Goal: Information Seeking & Learning: Check status

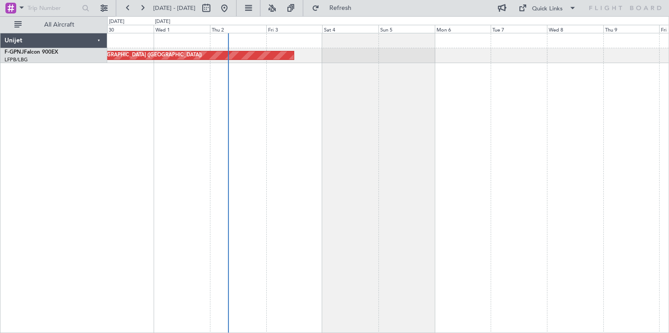
click at [409, 144] on div "Planned Maint [GEOGRAPHIC_DATA] ([GEOGRAPHIC_DATA]) No Crew" at bounding box center [388, 183] width 562 height 300
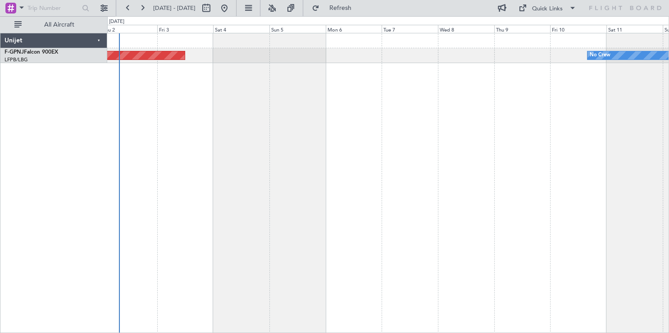
click at [355, 147] on div "Planned Maint [GEOGRAPHIC_DATA] ([GEOGRAPHIC_DATA]) No Crew No Crew" at bounding box center [388, 183] width 562 height 300
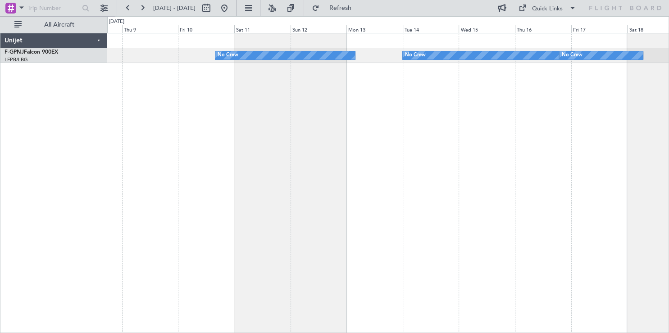
click at [234, 133] on div "No Crew No Crew No Crew" at bounding box center [388, 183] width 562 height 300
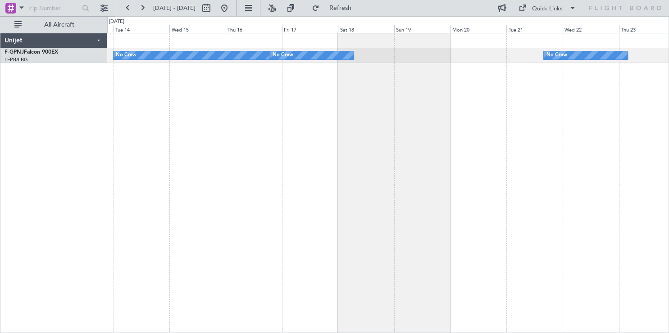
click at [278, 156] on div "No Crew No Crew No Crew No Crew" at bounding box center [388, 183] width 562 height 300
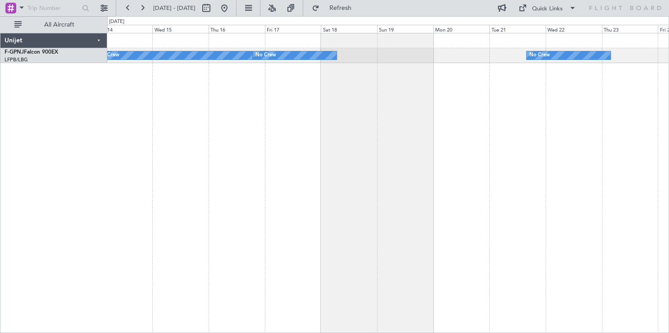
click at [199, 160] on div "No Crew No Crew No Crew No Crew" at bounding box center [388, 183] width 562 height 300
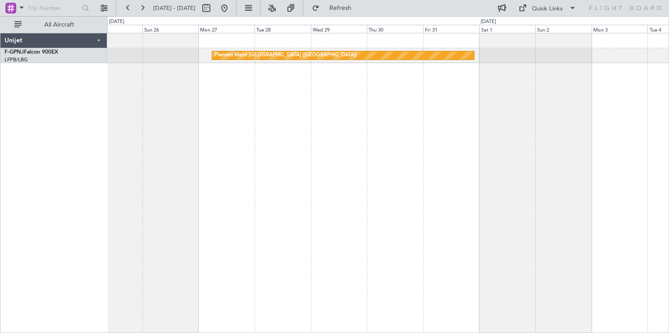
click at [86, 175] on div "Planned Maint [GEOGRAPHIC_DATA] ([GEOGRAPHIC_DATA]) No Crew Unijet F-GPNJ Falco…" at bounding box center [334, 174] width 669 height 317
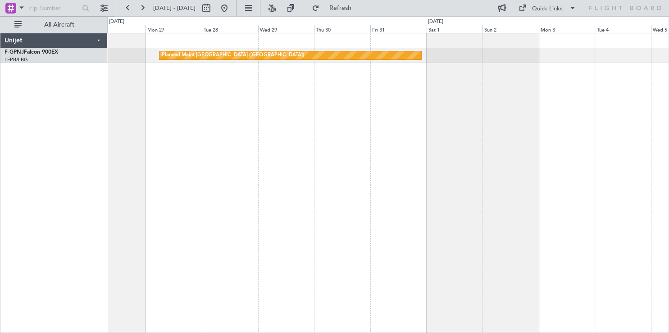
click at [142, 169] on div "Planned Maint [GEOGRAPHIC_DATA] ([GEOGRAPHIC_DATA])" at bounding box center [388, 183] width 562 height 300
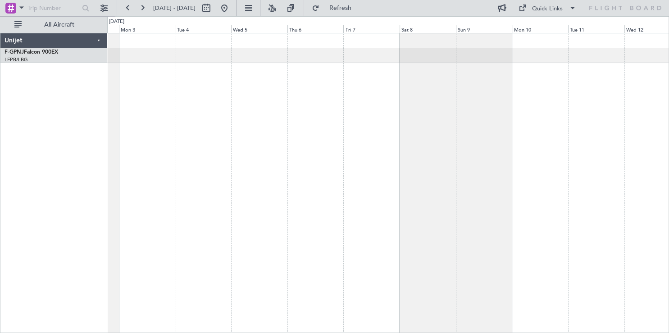
click at [322, 167] on div "Planned Maint [GEOGRAPHIC_DATA] ([GEOGRAPHIC_DATA])" at bounding box center [388, 183] width 562 height 300
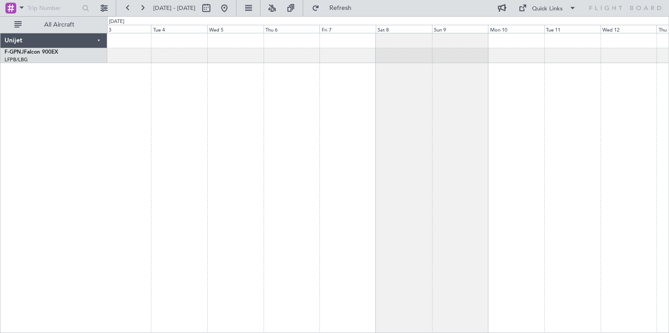
click at [554, 158] on div "Planned Maint [GEOGRAPHIC_DATA] ([GEOGRAPHIC_DATA])" at bounding box center [388, 183] width 562 height 300
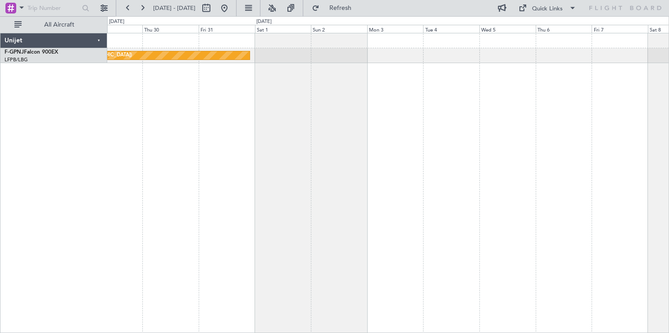
click at [480, 147] on div "Planned Maint [GEOGRAPHIC_DATA] ([GEOGRAPHIC_DATA])" at bounding box center [388, 183] width 562 height 300
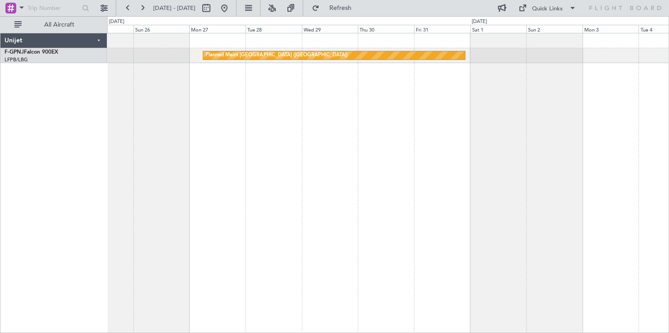
click at [287, 166] on div "Planned Maint [GEOGRAPHIC_DATA] ([GEOGRAPHIC_DATA]) No Crew" at bounding box center [388, 183] width 562 height 300
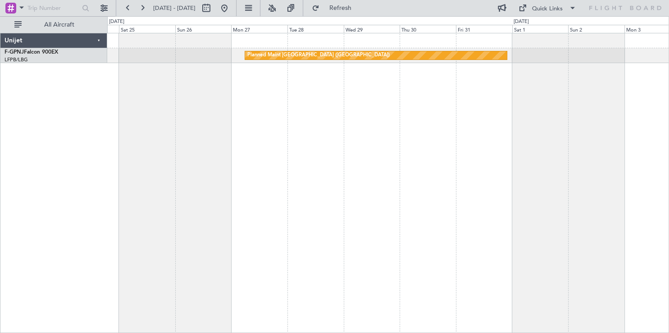
click at [496, 174] on div "Planned Maint [GEOGRAPHIC_DATA] ([GEOGRAPHIC_DATA]) No Crew" at bounding box center [388, 183] width 562 height 300
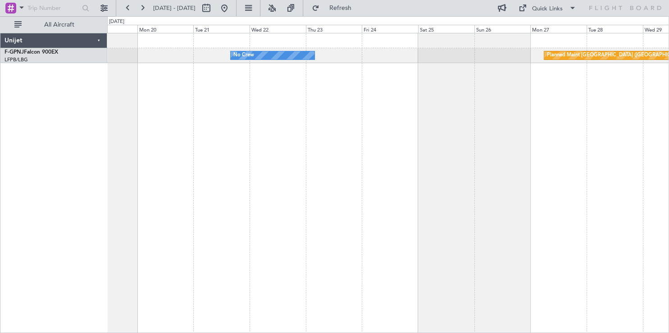
click at [514, 190] on div "Planned Maint [GEOGRAPHIC_DATA] ([GEOGRAPHIC_DATA]) No Crew No Crew" at bounding box center [388, 183] width 562 height 300
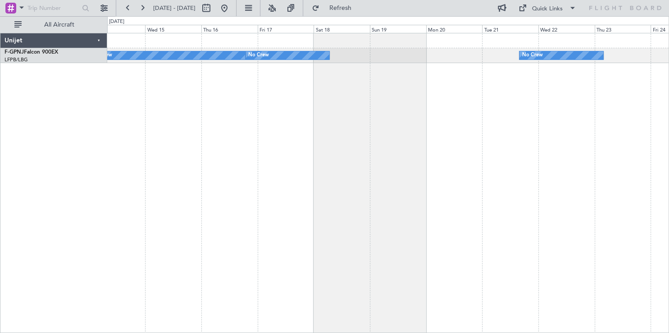
click at [610, 187] on div "No Crew No Crew No Crew No Crew" at bounding box center [388, 183] width 562 height 300
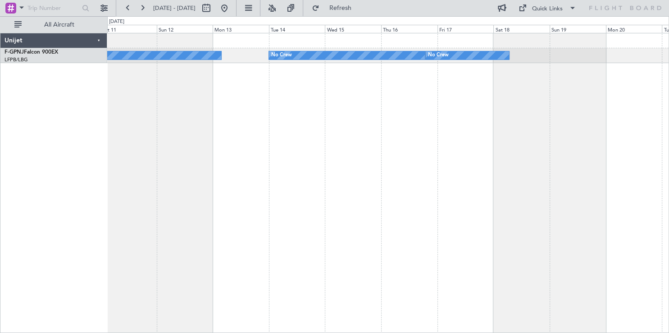
click at [623, 178] on div "No Crew No Crew No Crew No Crew" at bounding box center [388, 183] width 562 height 300
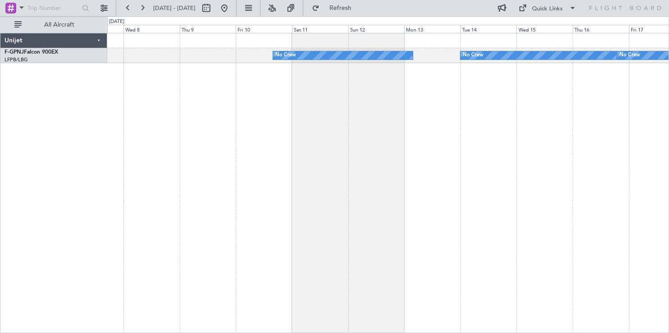
click at [599, 161] on div "No Crew No Crew No Crew" at bounding box center [388, 183] width 562 height 300
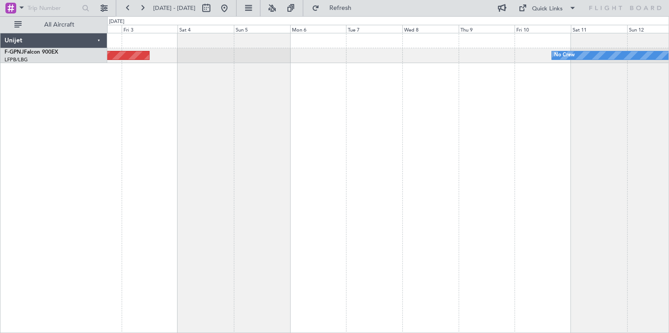
click at [560, 184] on div "No Crew Planned Maint [GEOGRAPHIC_DATA] ([GEOGRAPHIC_DATA]) No Crew" at bounding box center [388, 183] width 562 height 300
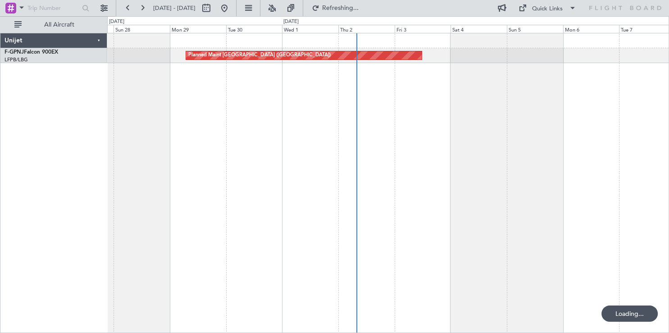
click at [419, 177] on div "Planned Maint [GEOGRAPHIC_DATA] ([GEOGRAPHIC_DATA])" at bounding box center [388, 183] width 562 height 300
